Goal: Find specific page/section: Find specific page/section

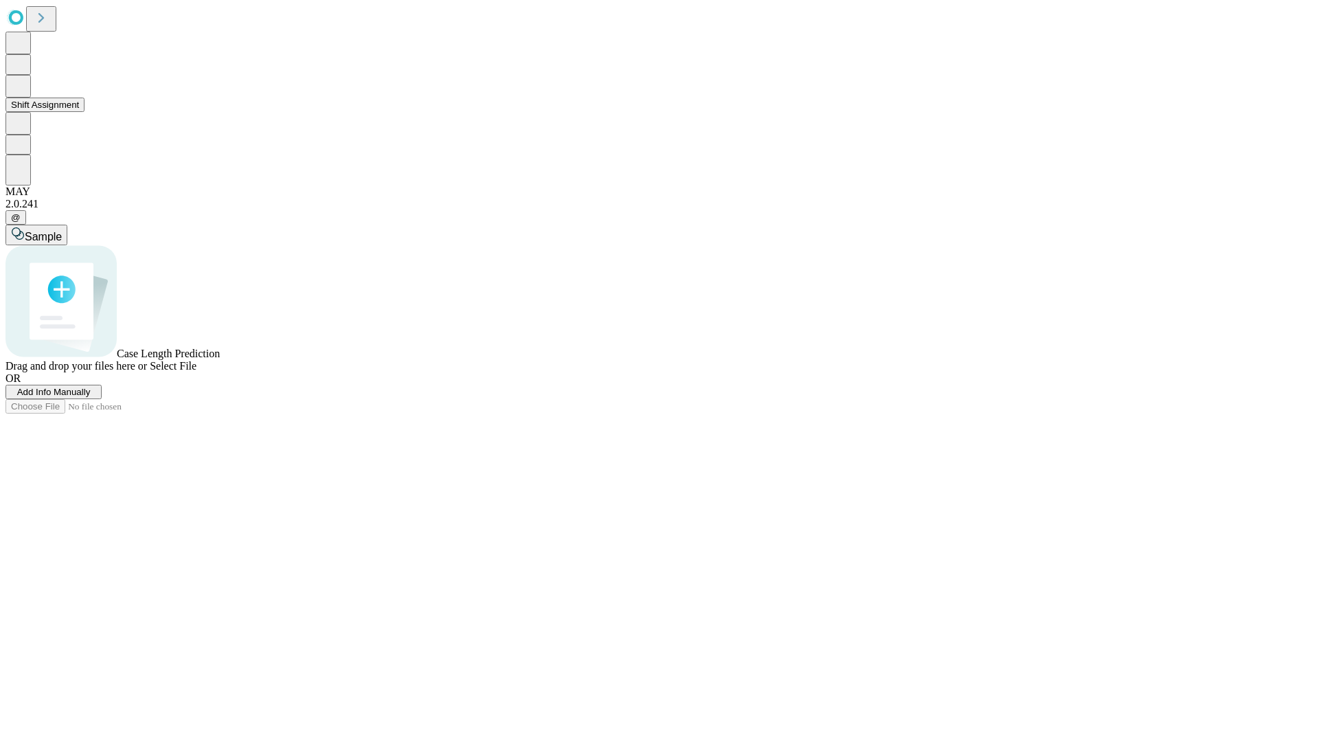
click at [84, 112] on button "Shift Assignment" at bounding box center [44, 105] width 79 height 14
